Goal: Information Seeking & Learning: Check status

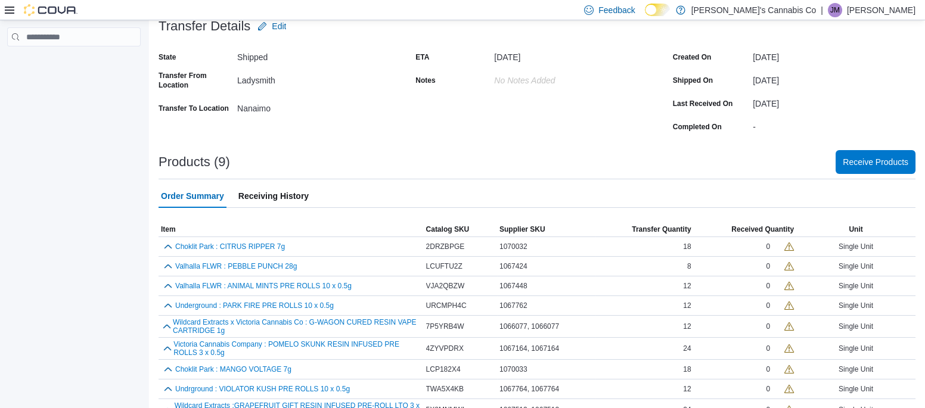
scroll to position [103, 0]
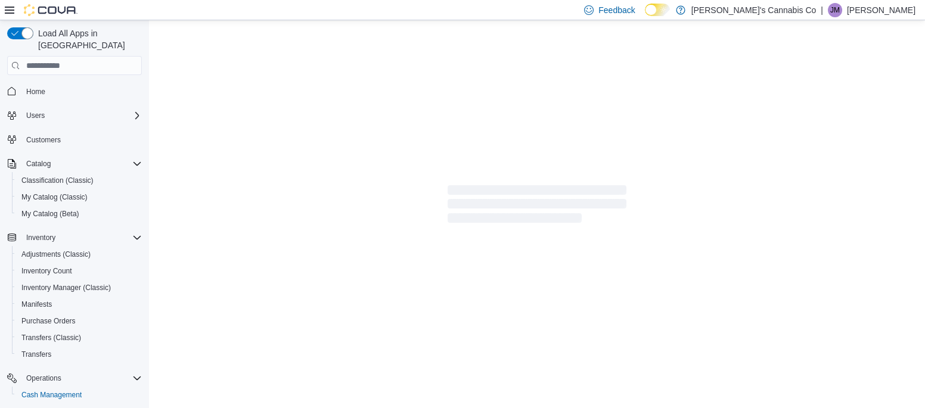
scroll to position [106, 0]
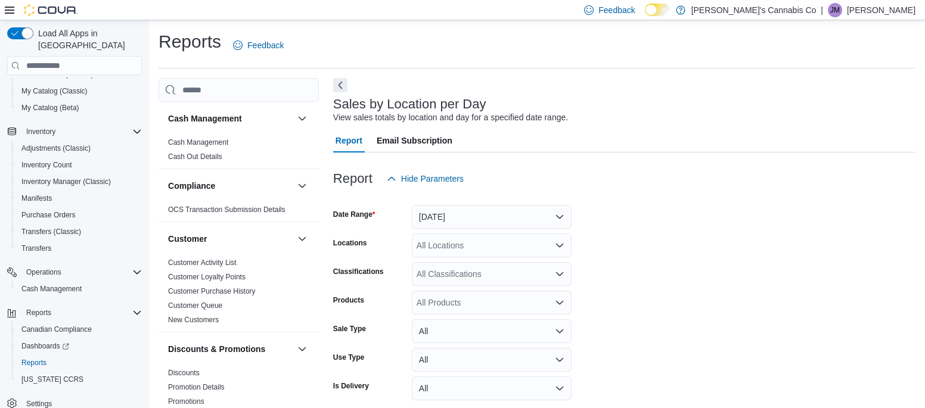
scroll to position [27, 0]
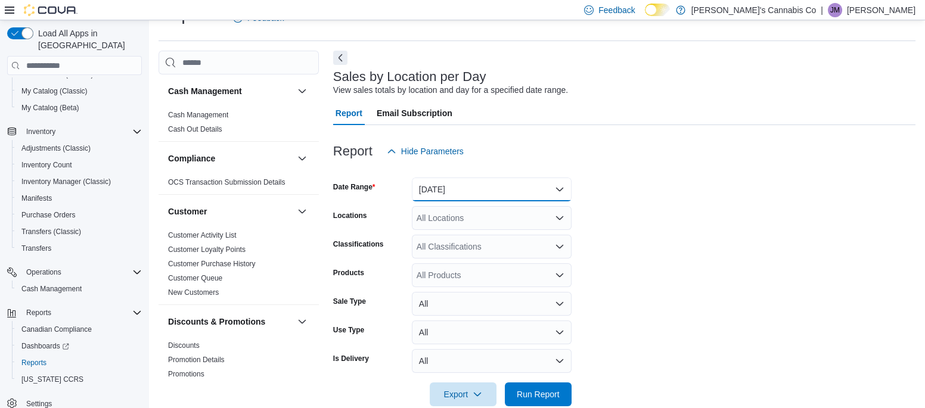
click at [436, 186] on button "[DATE]" at bounding box center [492, 190] width 160 height 24
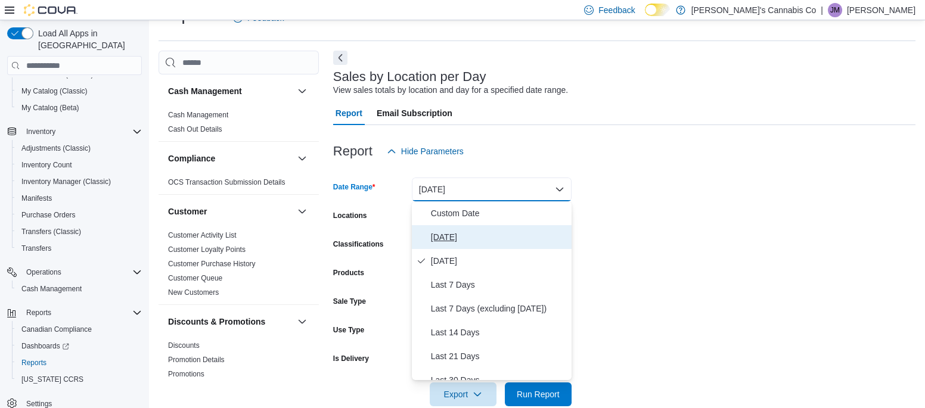
click at [448, 233] on span "[DATE]" at bounding box center [499, 237] width 136 height 14
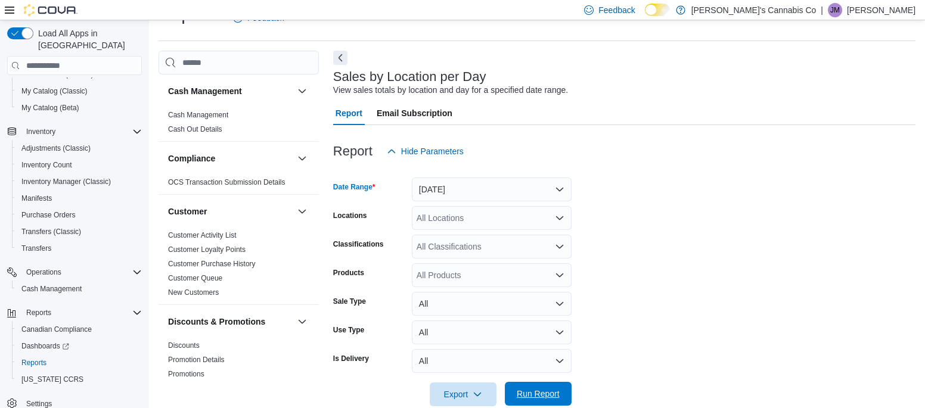
click at [538, 398] on span "Run Report" at bounding box center [538, 394] width 43 height 12
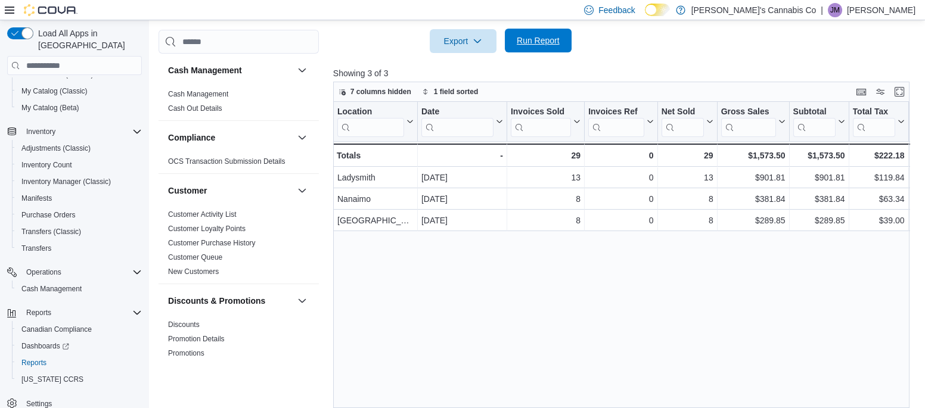
scroll to position [382, 0]
click at [519, 50] on span "Run Report" at bounding box center [538, 40] width 52 height 24
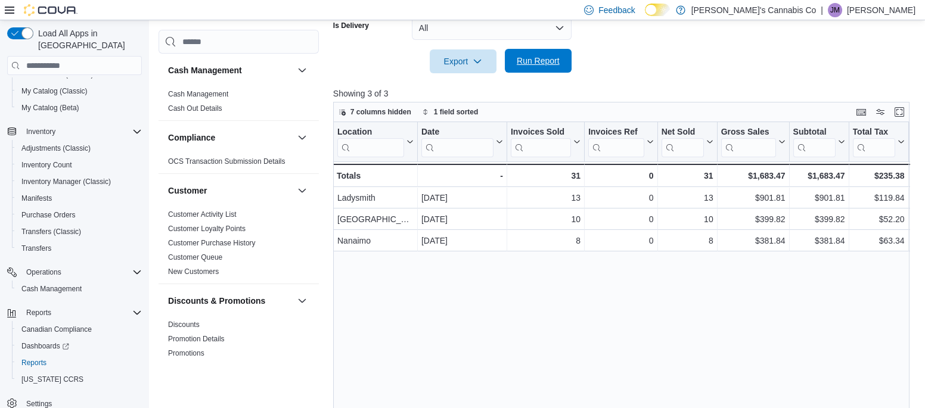
scroll to position [368, 0]
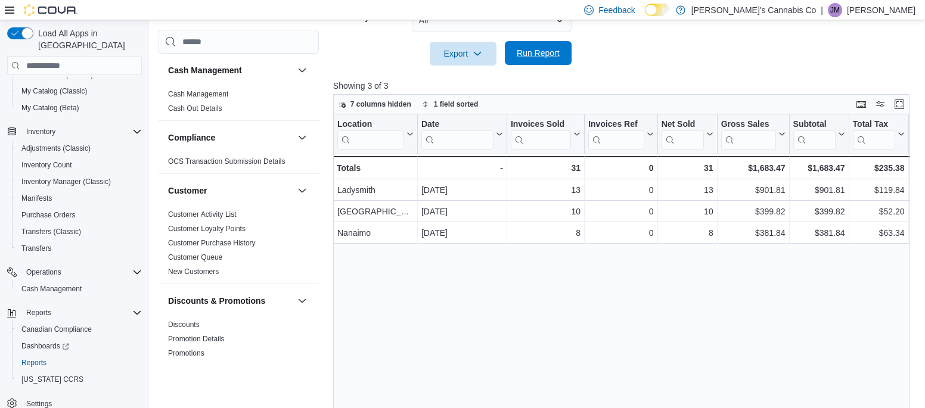
click at [534, 54] on span "Run Report" at bounding box center [538, 53] width 43 height 12
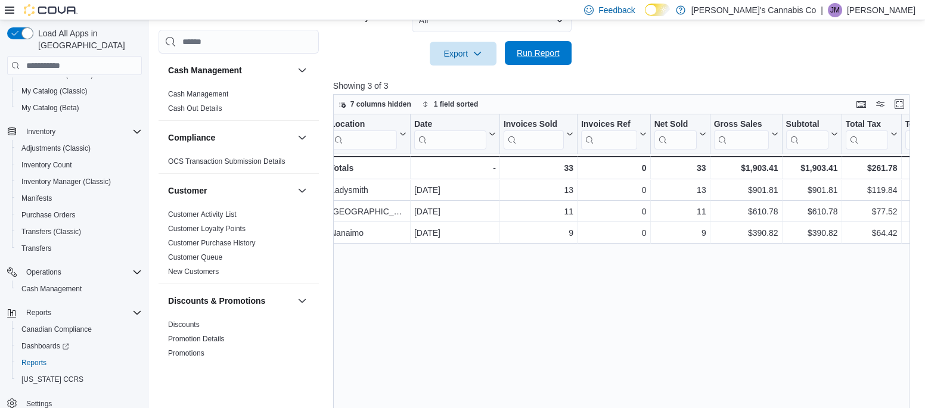
scroll to position [0, 0]
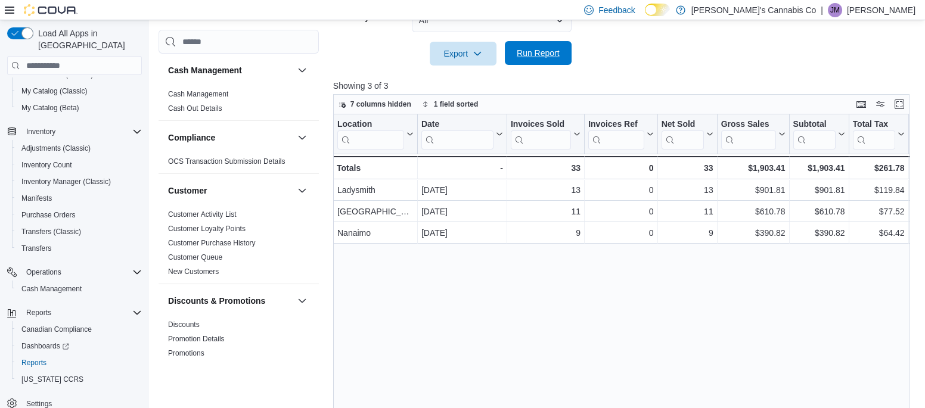
click at [556, 57] on span "Run Report" at bounding box center [538, 53] width 43 height 12
